Goal: Task Accomplishment & Management: Use online tool/utility

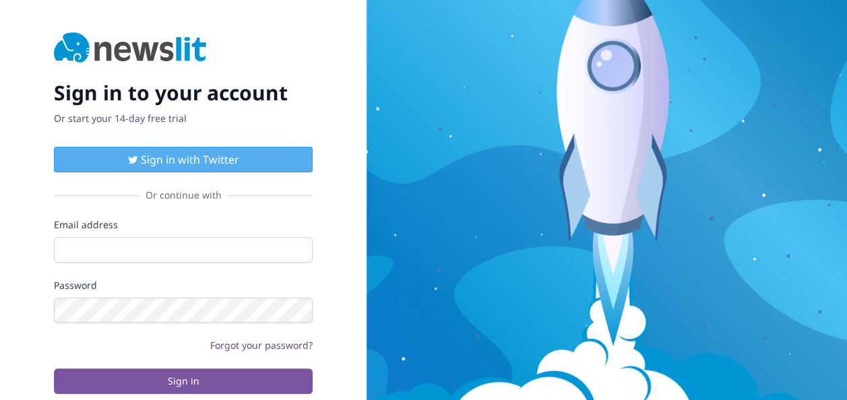
click at [353, 309] on div "Sign in to your account Or start your 14-day free trial Sign in with Twitter Or…" at bounding box center [183, 213] width 366 height 426
click at [159, 121] on link "start your 14-day free trial" at bounding box center [127, 118] width 119 height 13
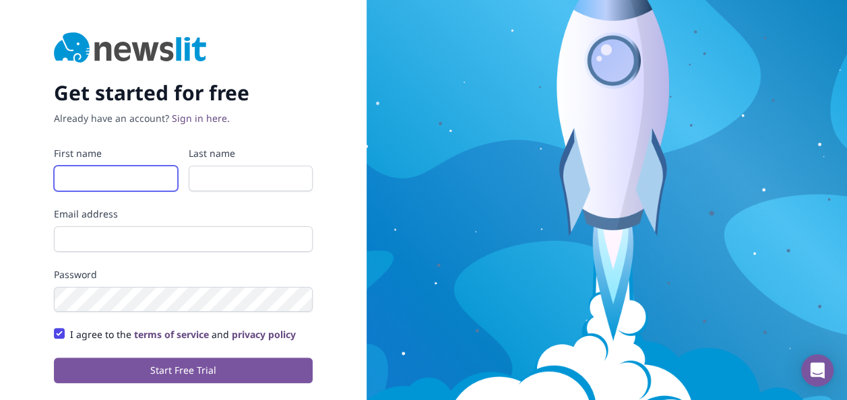
click at [145, 179] on input "First name" at bounding box center [116, 179] width 124 height 26
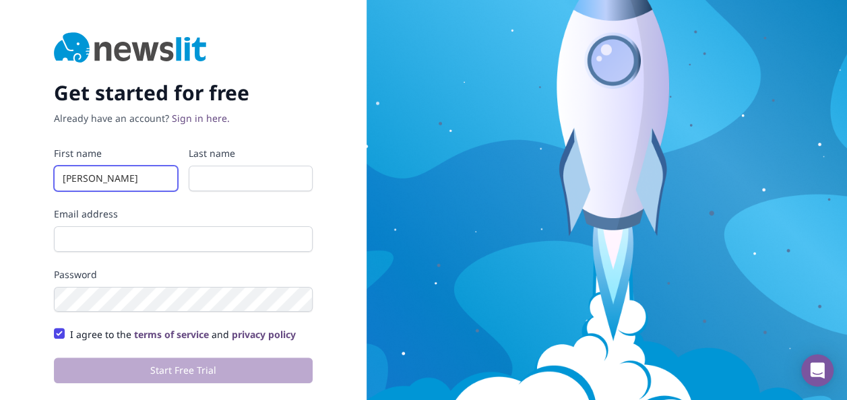
type input "[PERSON_NAME]"
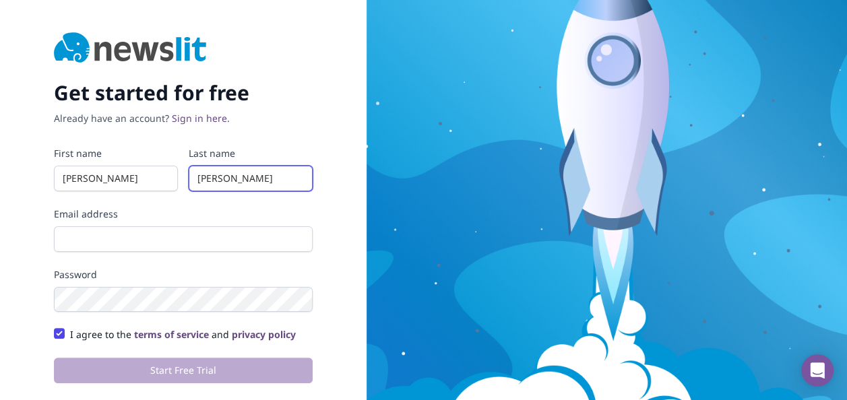
type input "[PERSON_NAME]"
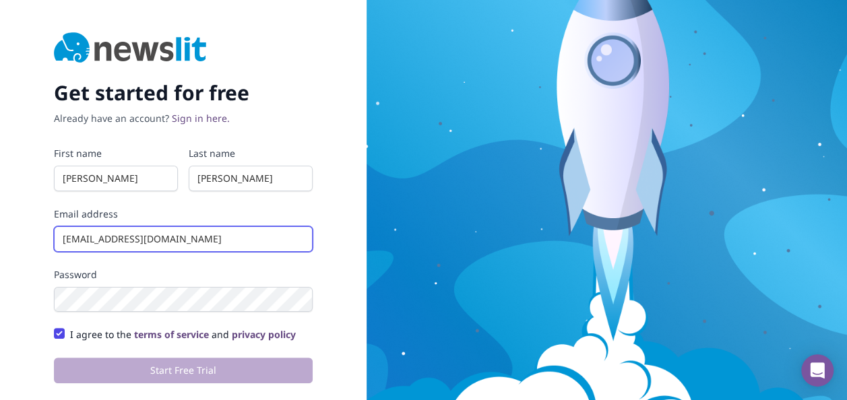
type input "[EMAIL_ADDRESS][DOMAIN_NAME]"
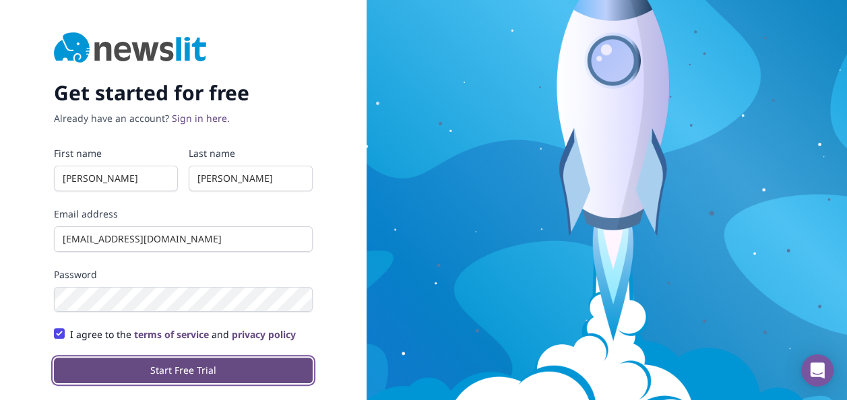
click at [238, 366] on button "Start Free Trial" at bounding box center [183, 371] width 259 height 26
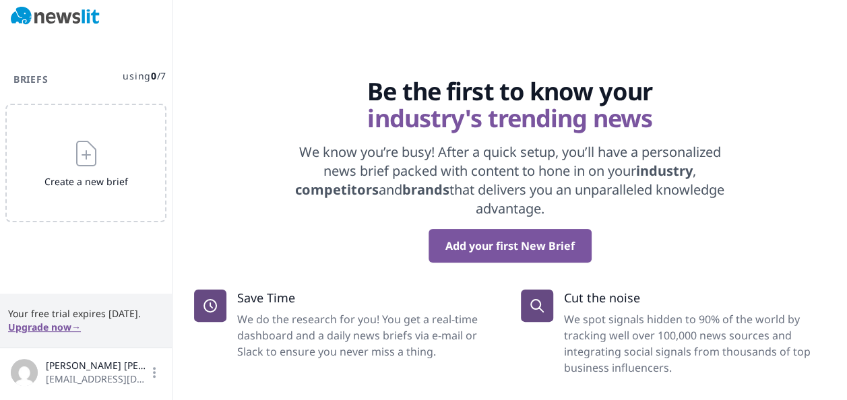
click at [246, 226] on div "Be the first to know your industry's trending news We know you’re busy! After a…" at bounding box center [509, 170] width 631 height 185
click at [69, 16] on img at bounding box center [55, 16] width 89 height 19
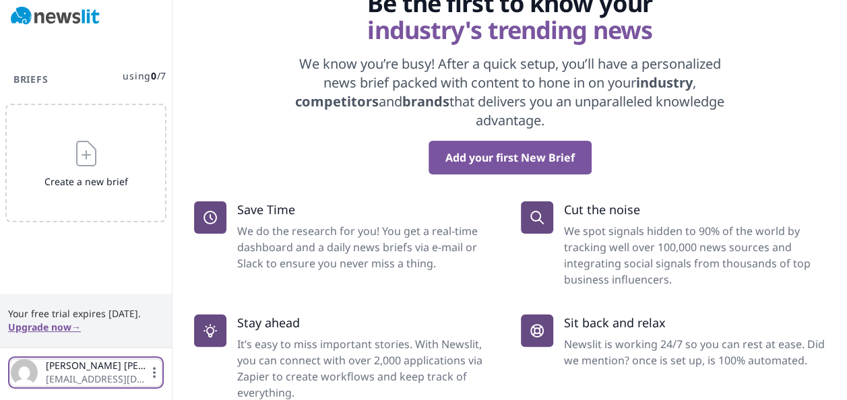
click at [105, 373] on span "[EMAIL_ADDRESS][DOMAIN_NAME]" at bounding box center [97, 378] width 102 height 13
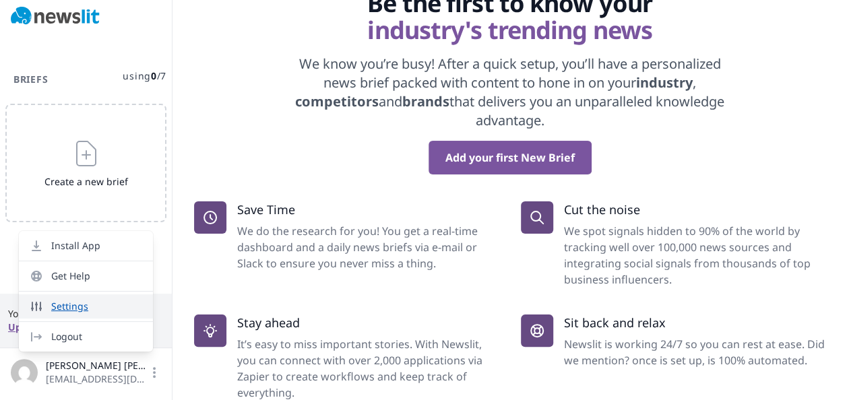
click at [102, 303] on link "Settings" at bounding box center [86, 306] width 134 height 24
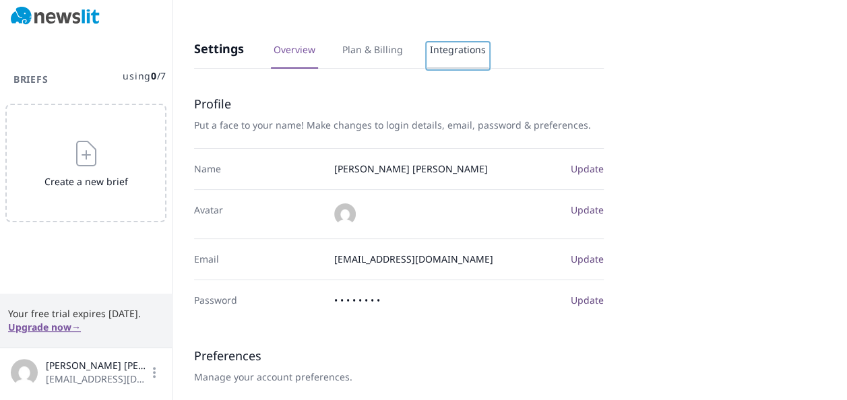
click at [455, 57] on link "Integrations" at bounding box center [457, 56] width 61 height 26
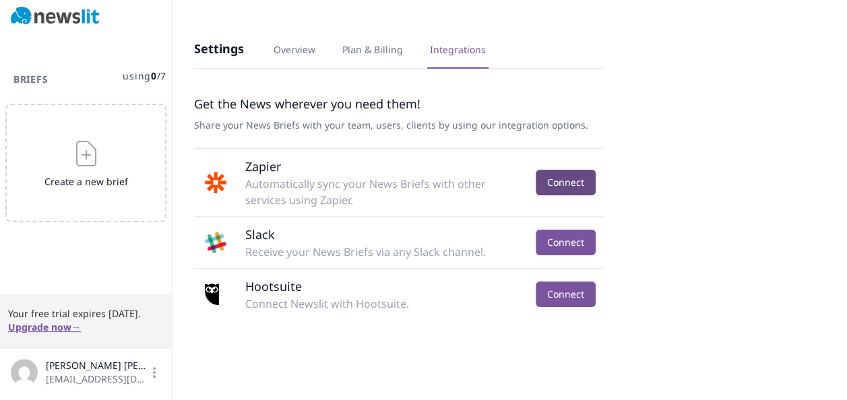
click at [564, 185] on button "Connect" at bounding box center [565, 183] width 60 height 26
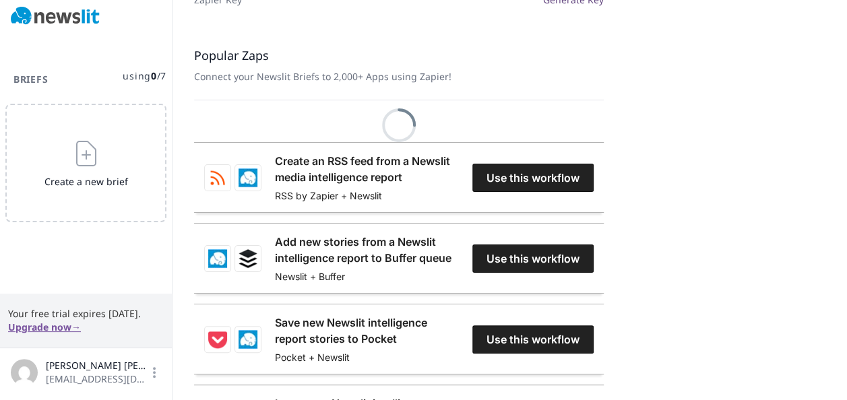
scroll to position [211, 0]
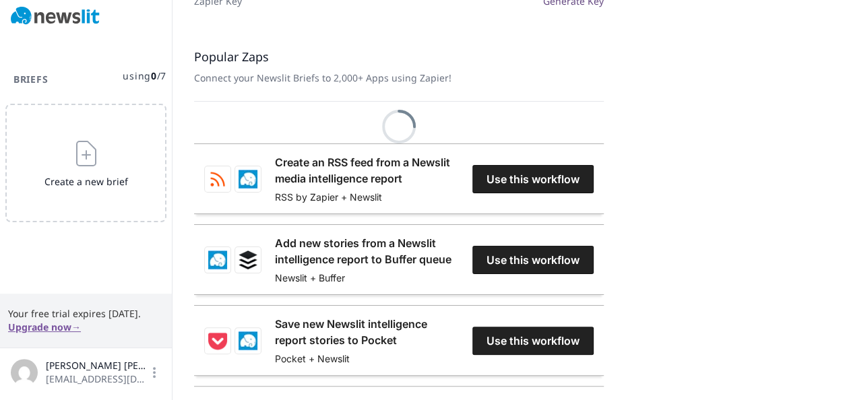
click at [459, 182] on link "Create an RSS feed from a Newslit media intelligence report" at bounding box center [367, 170] width 184 height 32
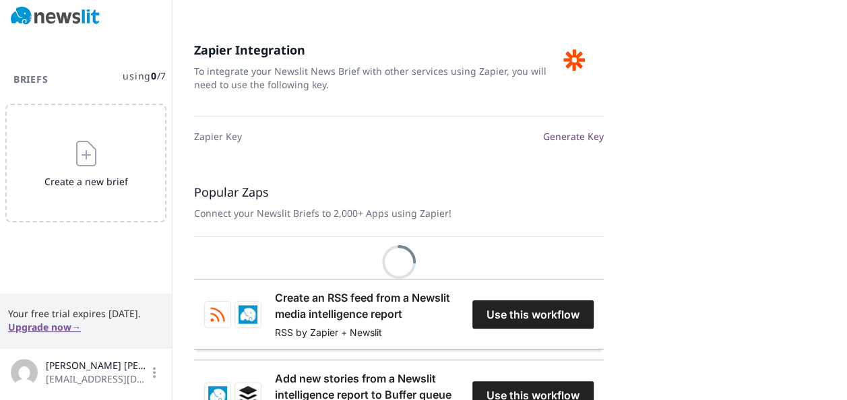
scroll to position [71, 0]
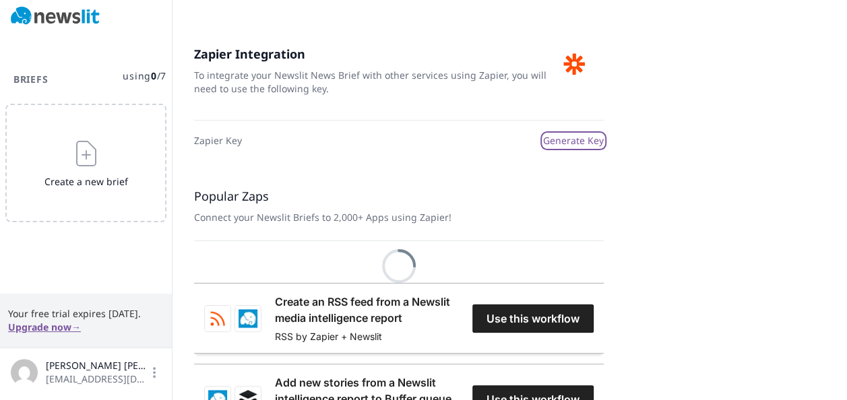
click at [579, 143] on button "Generate Key" at bounding box center [573, 140] width 61 height 13
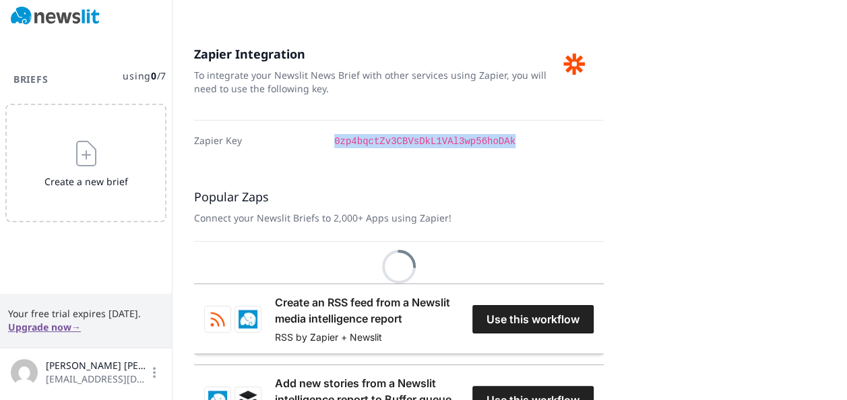
drag, startPoint x: 335, startPoint y: 138, endPoint x: 504, endPoint y: 136, distance: 169.1
click at [504, 136] on span "0zp4bqctZv3CBVsDkL1VAl3wp56hoDAk" at bounding box center [463, 141] width 259 height 14
copy code "0zp4bqctZv3CBVsDkL1VAl3wp56hoDAk"
